Goal: Task Accomplishment & Management: Use online tool/utility

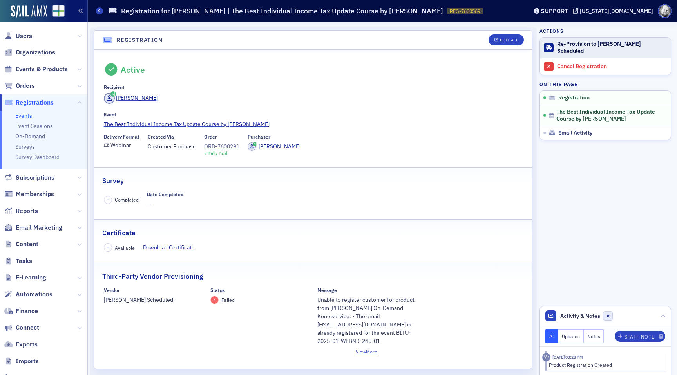
click at [571, 47] on div "Re-Provision to [PERSON_NAME] Scheduled" at bounding box center [612, 48] width 110 height 14
click at [573, 42] on div "Re-Provision to [PERSON_NAME] Scheduled" at bounding box center [612, 48] width 110 height 14
